Goal: Task Accomplishment & Management: Use online tool/utility

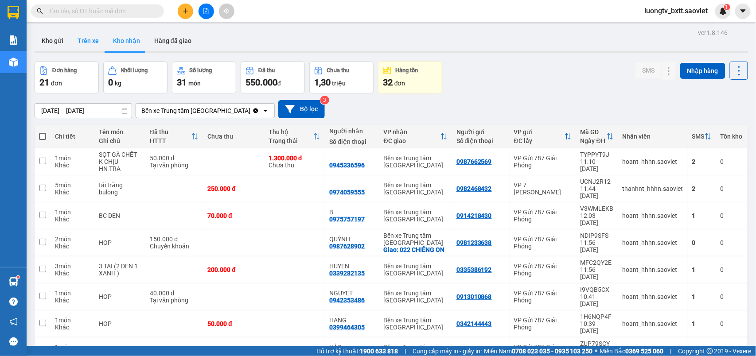
click at [83, 43] on button "Trên xe" at bounding box center [87, 40] width 35 height 21
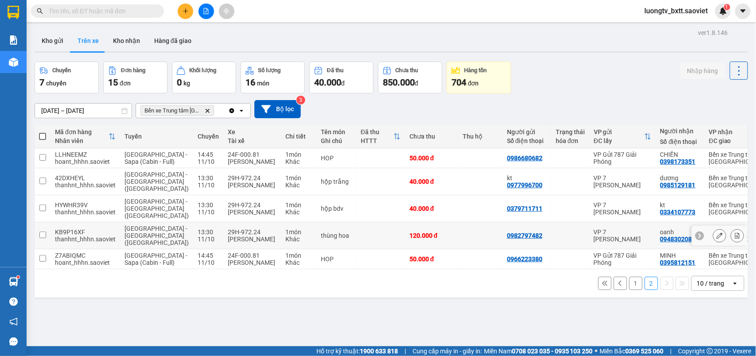
click at [356, 247] on td at bounding box center [380, 235] width 49 height 27
checkbox input "true"
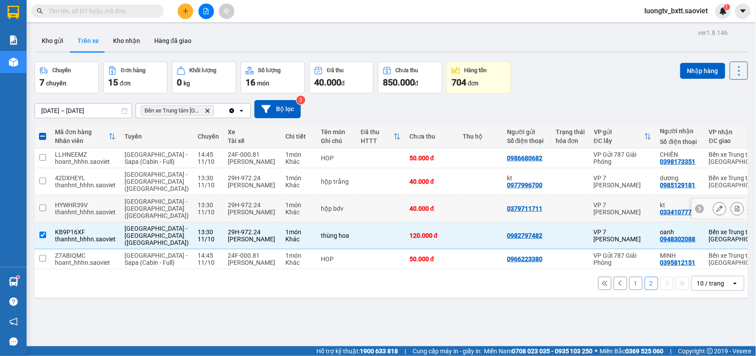
click at [324, 222] on td "hộp bdv" at bounding box center [336, 208] width 40 height 27
checkbox input "true"
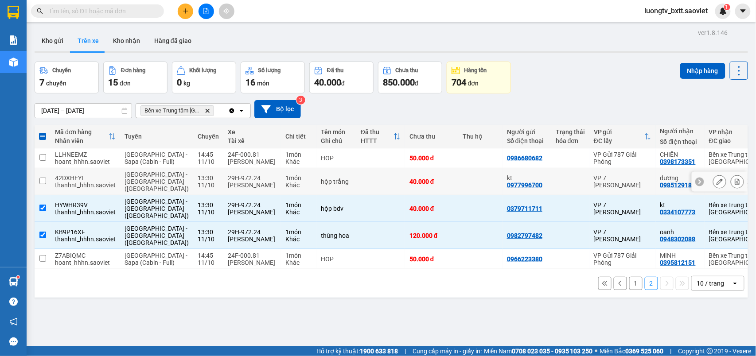
click at [356, 194] on td at bounding box center [380, 181] width 49 height 27
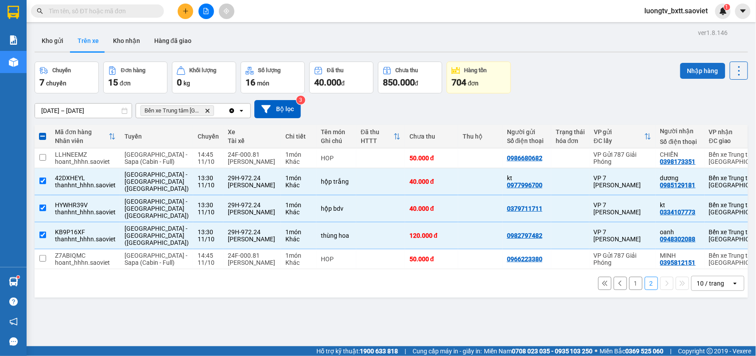
click at [697, 73] on button "Nhập hàng" at bounding box center [702, 71] width 45 height 16
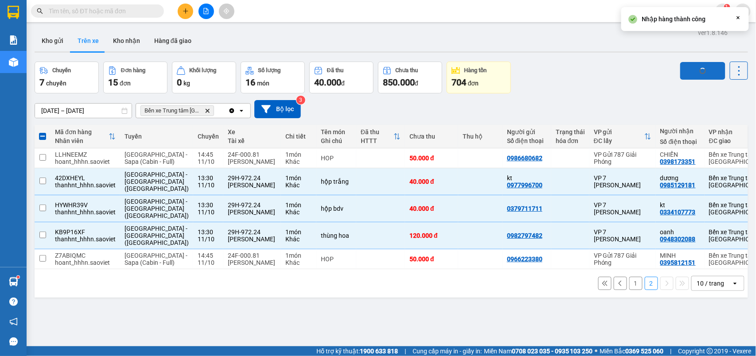
checkbox input "false"
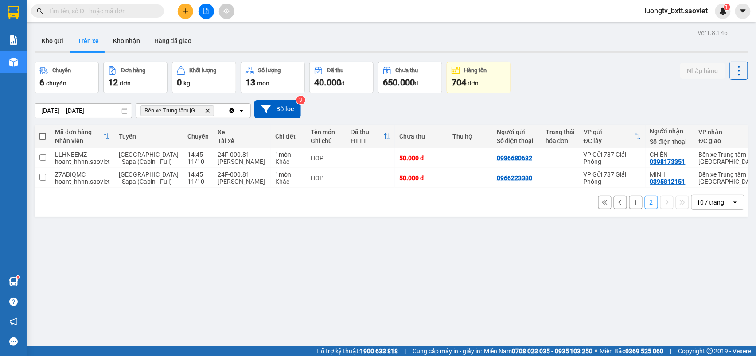
click at [629, 209] on button "1" at bounding box center [635, 202] width 13 height 13
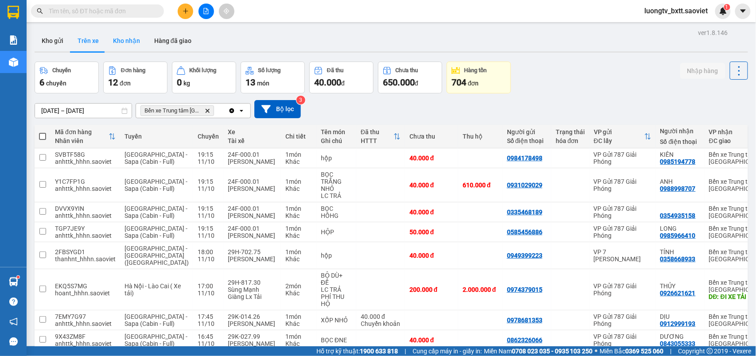
click at [119, 39] on button "Kho nhận" at bounding box center [126, 40] width 41 height 21
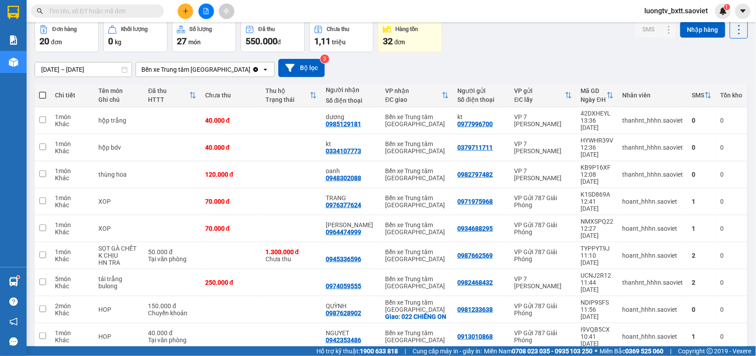
scroll to position [59, 0]
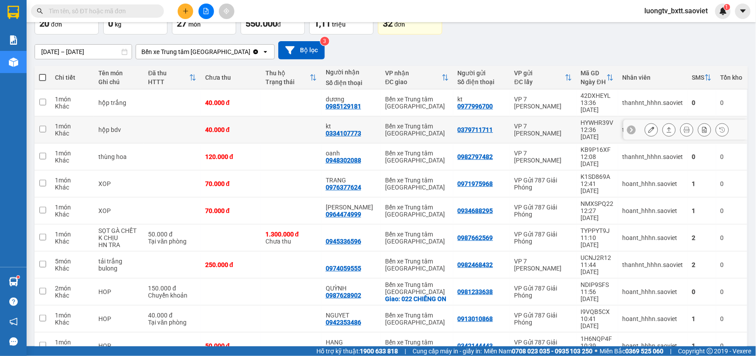
click at [282, 117] on td at bounding box center [291, 130] width 60 height 27
checkbox input "false"
click at [288, 101] on td at bounding box center [291, 103] width 60 height 27
checkbox input "true"
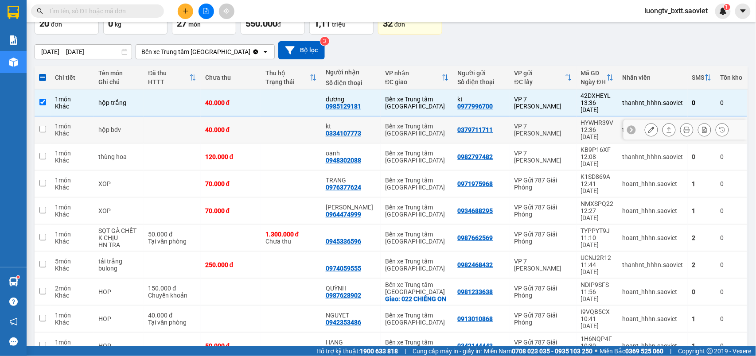
click at [272, 117] on td at bounding box center [291, 130] width 60 height 27
checkbox input "true"
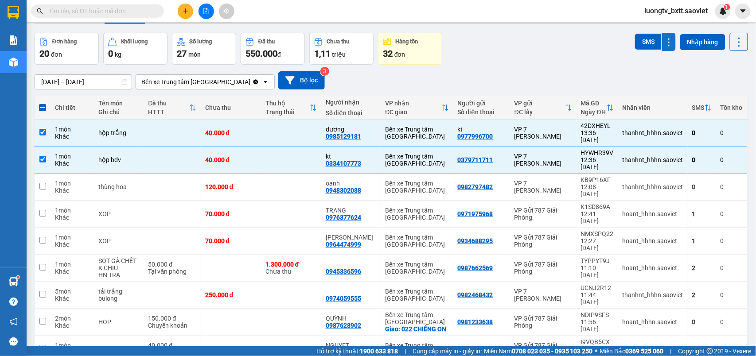
scroll to position [0, 0]
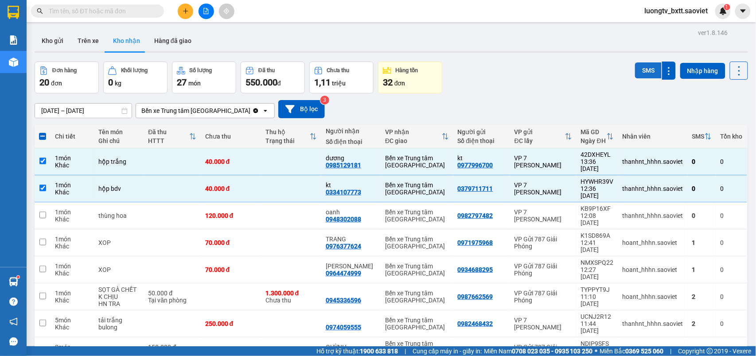
click at [635, 69] on button "SMS" at bounding box center [648, 70] width 27 height 16
click at [635, 69] on button "SMS" at bounding box center [648, 71] width 27 height 18
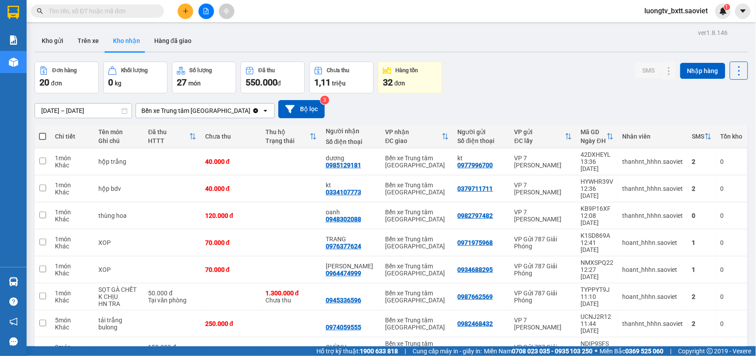
click at [547, 62] on div "Đơn hàng 20 đơn Khối lượng 0 kg Số lượng 27 món Đã thu 550.000 đ Chưa thu 1,11 …" at bounding box center [391, 78] width 713 height 32
click at [100, 12] on input "text" at bounding box center [101, 11] width 105 height 10
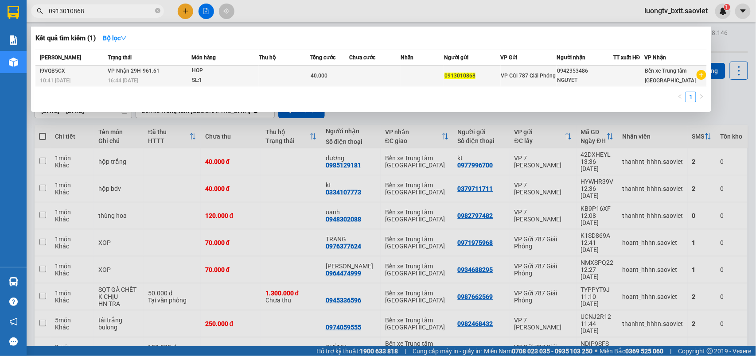
type input "0913010868"
click at [241, 77] on div "SL: 1" at bounding box center [225, 81] width 66 height 10
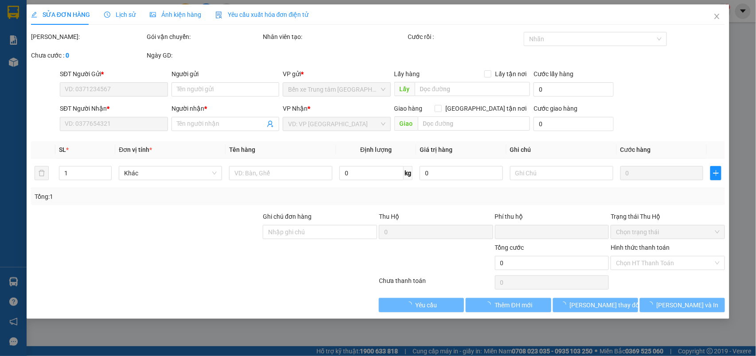
type input "0913010868"
type input "0942353486"
type input "NGUYET"
type input "0"
type input "40.000"
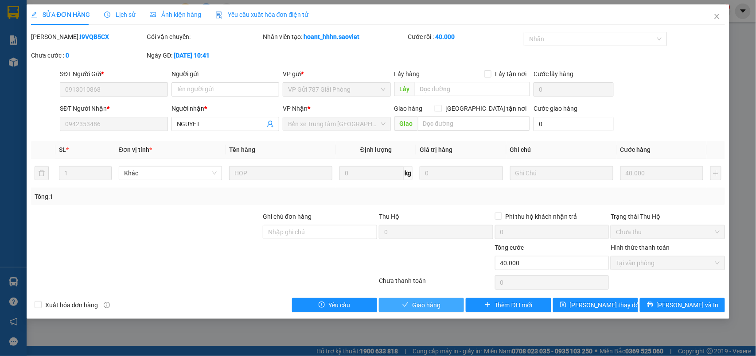
click at [415, 312] on button "Giao hàng" at bounding box center [421, 305] width 85 height 14
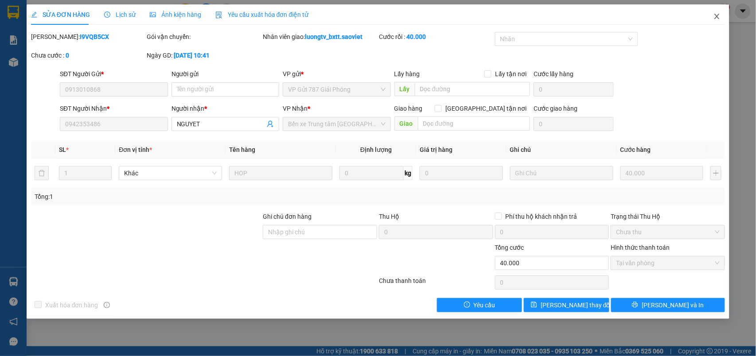
click at [719, 18] on icon "close" at bounding box center [716, 16] width 7 height 7
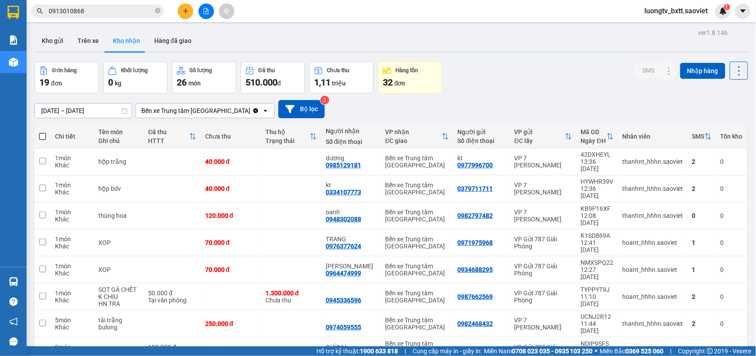
click at [575, 87] on div "Đơn hàng 19 đơn Khối lượng 0 kg Số lượng 26 món Đã thu 510.000 đ Chưa thu 1,11 …" at bounding box center [391, 78] width 713 height 32
click at [156, 13] on icon "close-circle" at bounding box center [157, 10] width 5 height 5
click at [88, 35] on button "Trên xe" at bounding box center [87, 40] width 35 height 21
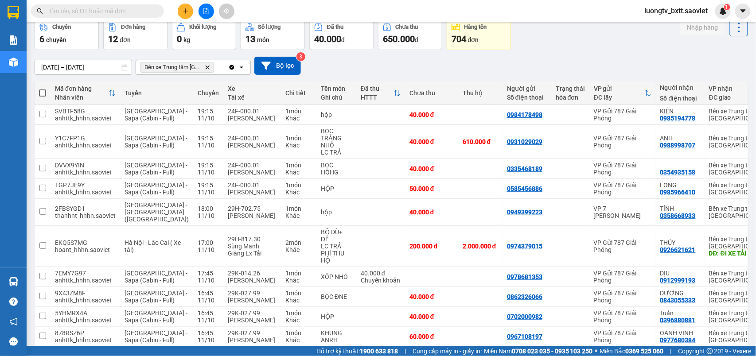
scroll to position [121, 0]
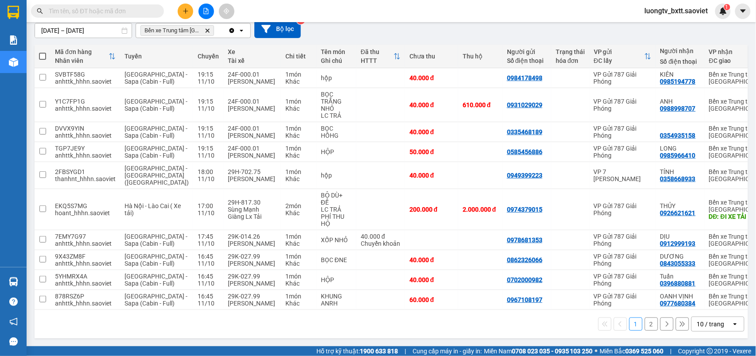
click at [645, 324] on button "2" at bounding box center [651, 324] width 13 height 13
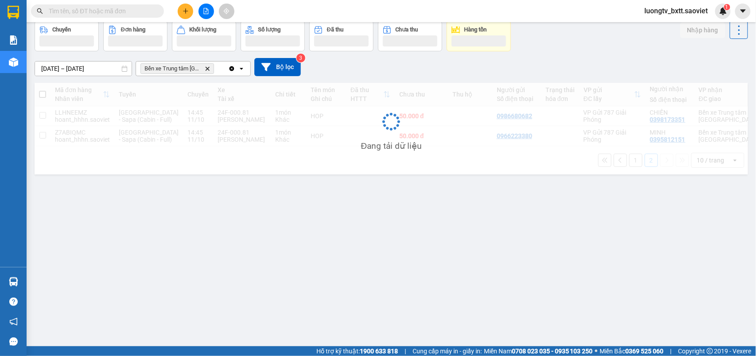
scroll to position [41, 0]
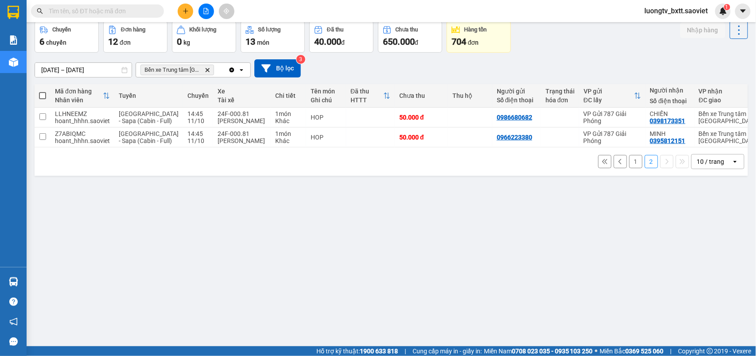
click at [629, 168] on button "1" at bounding box center [635, 161] width 13 height 13
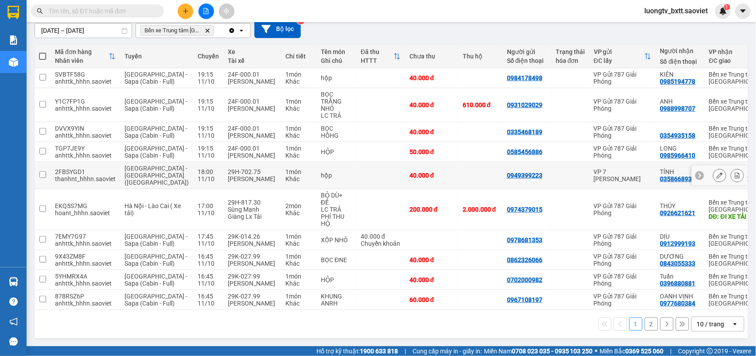
scroll to position [121, 0]
click at [645, 323] on button "2" at bounding box center [651, 324] width 13 height 13
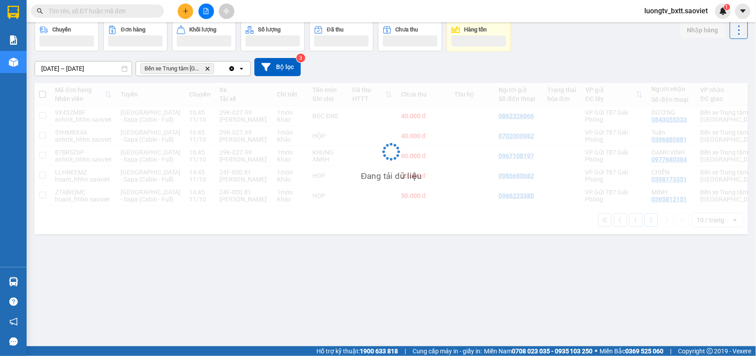
scroll to position [41, 0]
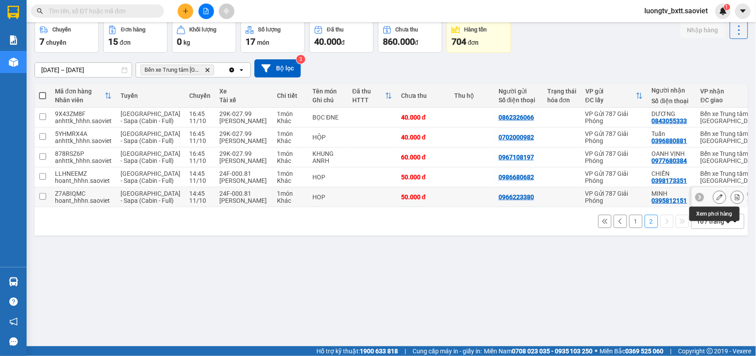
click at [735, 200] on icon at bounding box center [737, 197] width 5 height 6
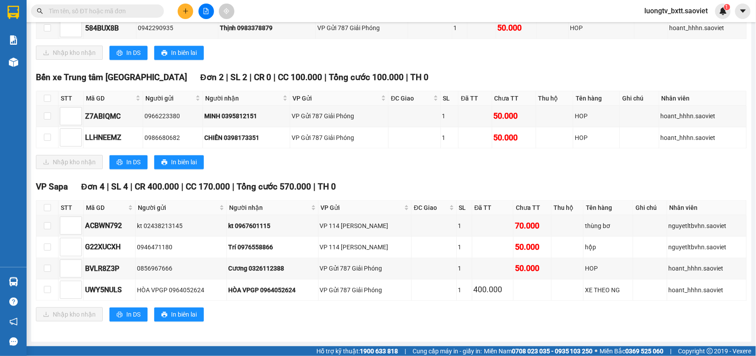
scroll to position [603, 0]
click at [46, 95] on input "checkbox" at bounding box center [47, 98] width 7 height 7
checkbox input "true"
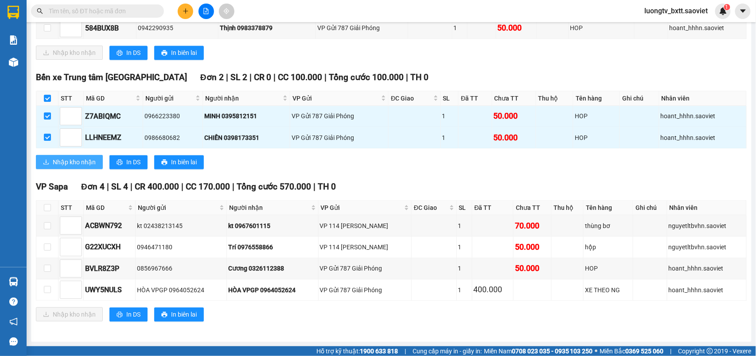
click at [66, 164] on span "Nhập kho nhận" at bounding box center [74, 162] width 43 height 10
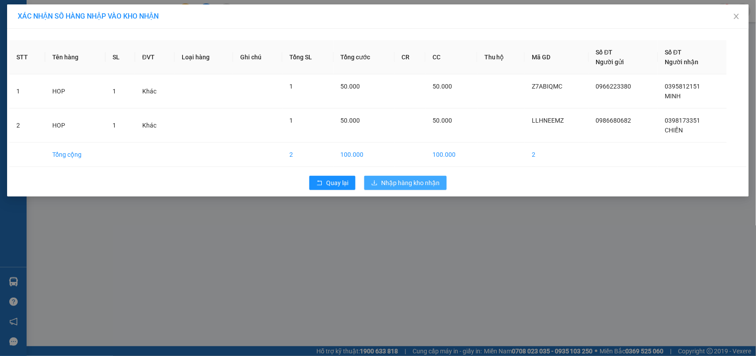
click at [405, 186] on span "Nhập hàng kho nhận" at bounding box center [410, 183] width 58 height 10
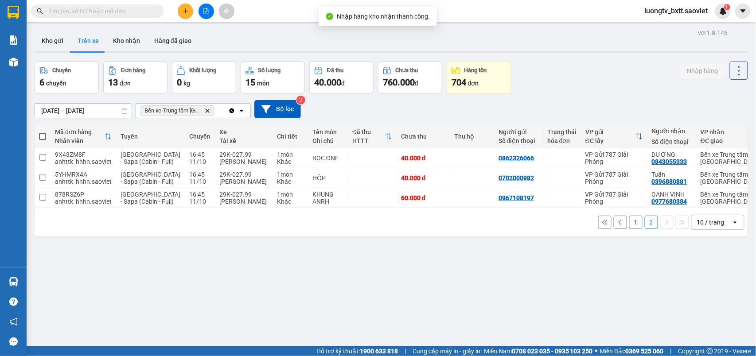
click at [585, 84] on div "Chuyến 6 chuyến Đơn hàng 13 đơn Khối lượng 0 kg Số lượng 15 món Đã thu 40.000 đ…" at bounding box center [391, 78] width 713 height 32
click at [126, 39] on button "Kho nhận" at bounding box center [126, 40] width 41 height 21
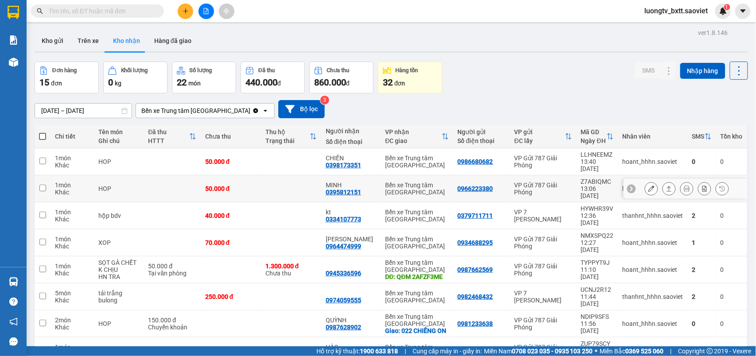
click at [269, 175] on td at bounding box center [291, 188] width 60 height 27
checkbox input "true"
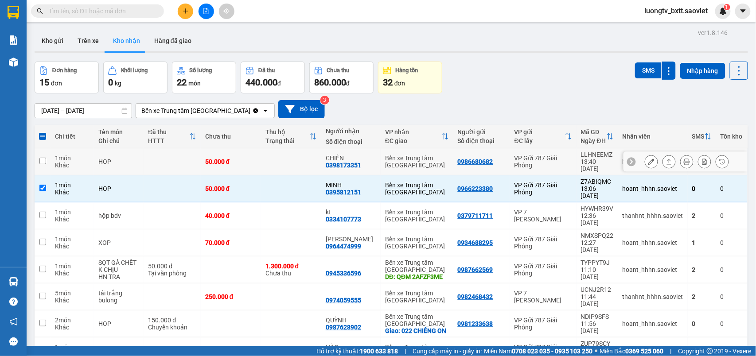
click at [277, 162] on td at bounding box center [291, 161] width 60 height 27
checkbox input "true"
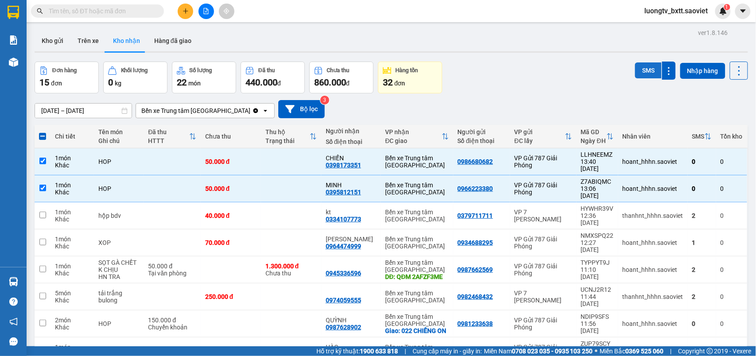
click at [640, 66] on button "SMS" at bounding box center [648, 70] width 27 height 16
click at [640, 66] on button "SMS" at bounding box center [648, 71] width 27 height 18
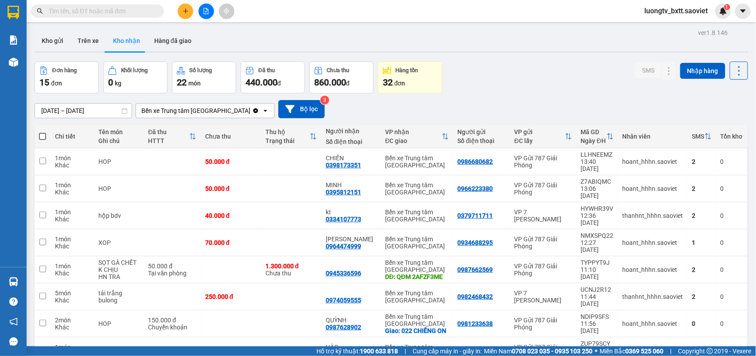
click at [562, 88] on div "Đơn hàng 15 đơn Khối lượng 0 kg Số lượng 22 món Đã thu 440.000 đ Chưa thu 860.0…" at bounding box center [391, 78] width 713 height 32
click at [45, 35] on button "Kho gửi" at bounding box center [53, 40] width 36 height 21
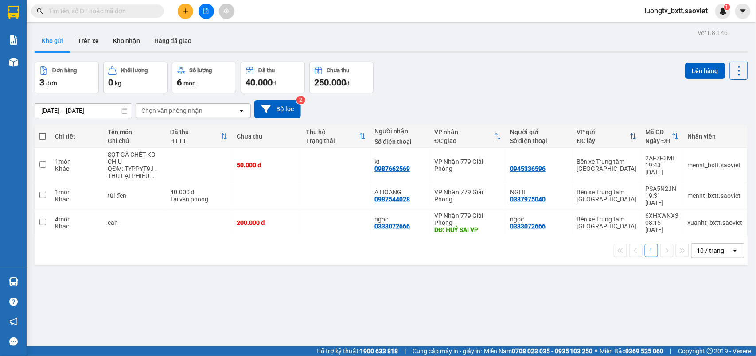
click at [459, 78] on div "Đơn hàng 3 đơn Khối lượng 0 kg Số lượng 6 món Đã thu 40.000 đ Chưa thu 250.000 …" at bounding box center [391, 78] width 713 height 32
click at [433, 91] on div "Đơn hàng 3 đơn Khối lượng 0 kg Số lượng 6 món Đã thu 40.000 đ Chưa thu 250.000 …" at bounding box center [391, 78] width 713 height 32
